Goal: Information Seeking & Learning: Learn about a topic

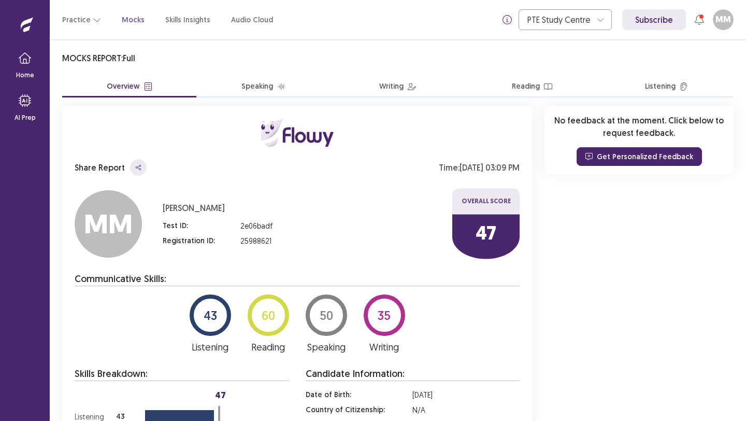
scroll to position [842, 0]
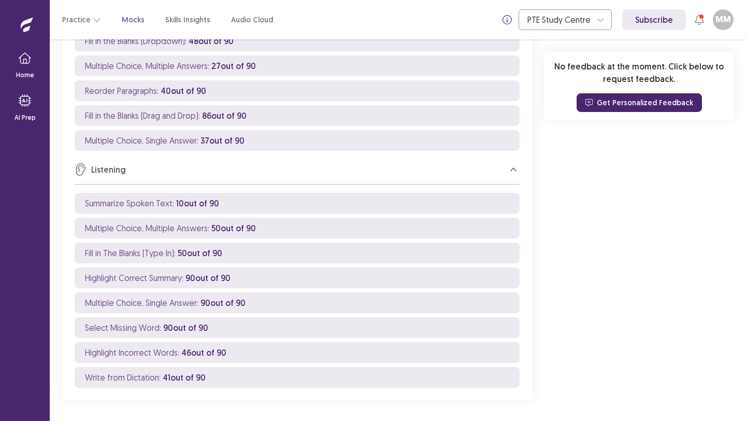
click at [166, 204] on p "Summarize Spoken Text : 10 out of 90" at bounding box center [152, 203] width 134 height 12
click at [143, 204] on p "Summarize Spoken Text : 10 out of 90" at bounding box center [152, 203] width 134 height 12
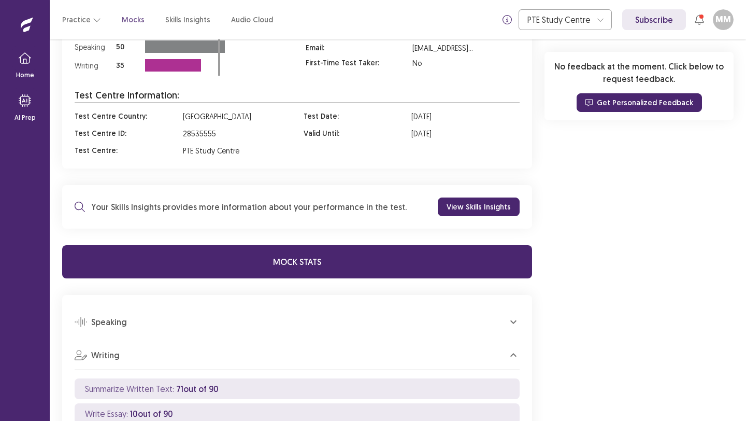
scroll to position [303, 0]
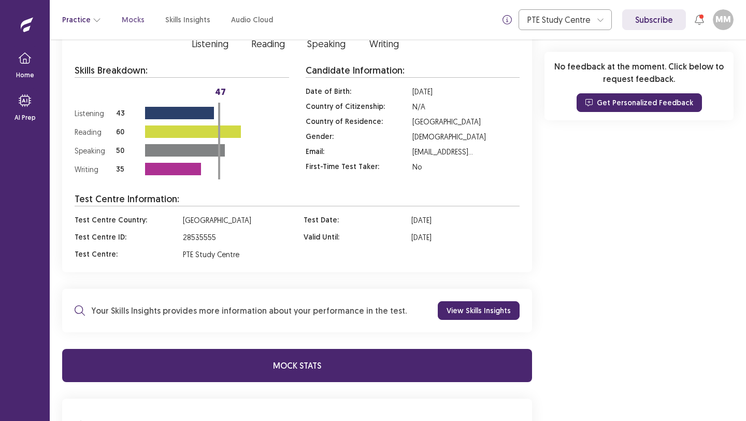
click at [76, 21] on button "Practice" at bounding box center [81, 19] width 39 height 19
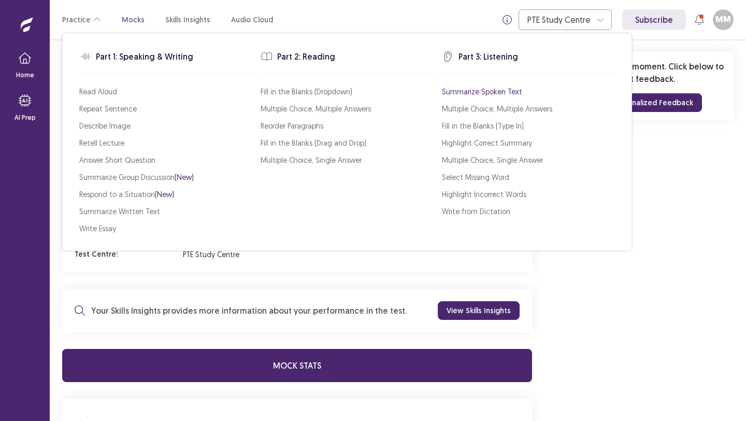
click at [476, 91] on p "Summarize Spoken Text" at bounding box center [482, 91] width 80 height 11
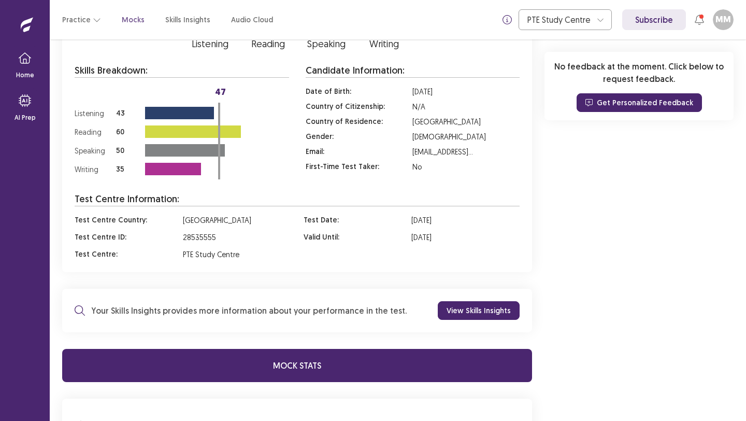
click at [319, 194] on p "Test Centre Information:" at bounding box center [297, 199] width 445 height 15
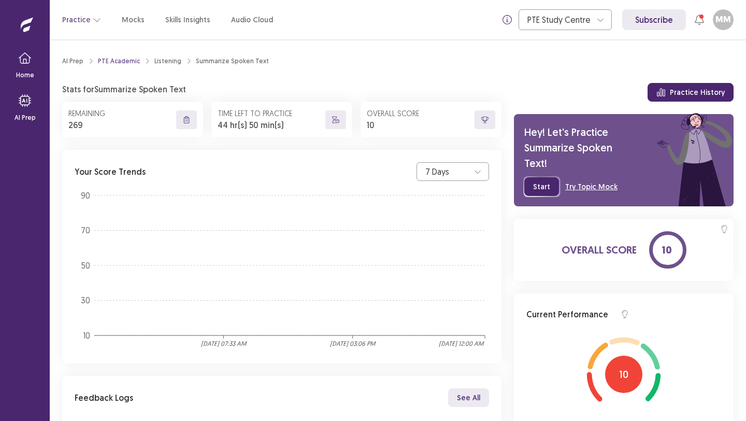
click at [540, 187] on button "Start" at bounding box center [542, 186] width 35 height 19
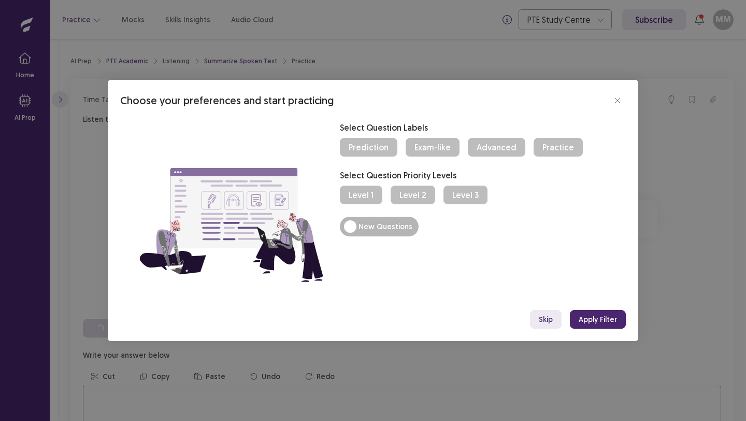
click at [536, 149] on button "Practice" at bounding box center [558, 147] width 49 height 19
click at [487, 148] on button "Advanced" at bounding box center [497, 147] width 58 height 19
click at [437, 149] on button "Exam-like" at bounding box center [433, 147] width 54 height 19
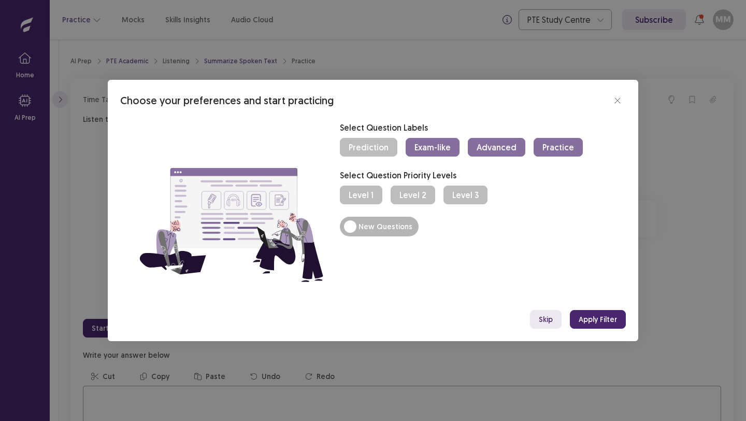
click at [455, 195] on button "Level 3" at bounding box center [466, 195] width 44 height 19
click at [427, 195] on button "Level 2" at bounding box center [413, 195] width 45 height 19
